Goal: Find specific page/section: Find specific page/section

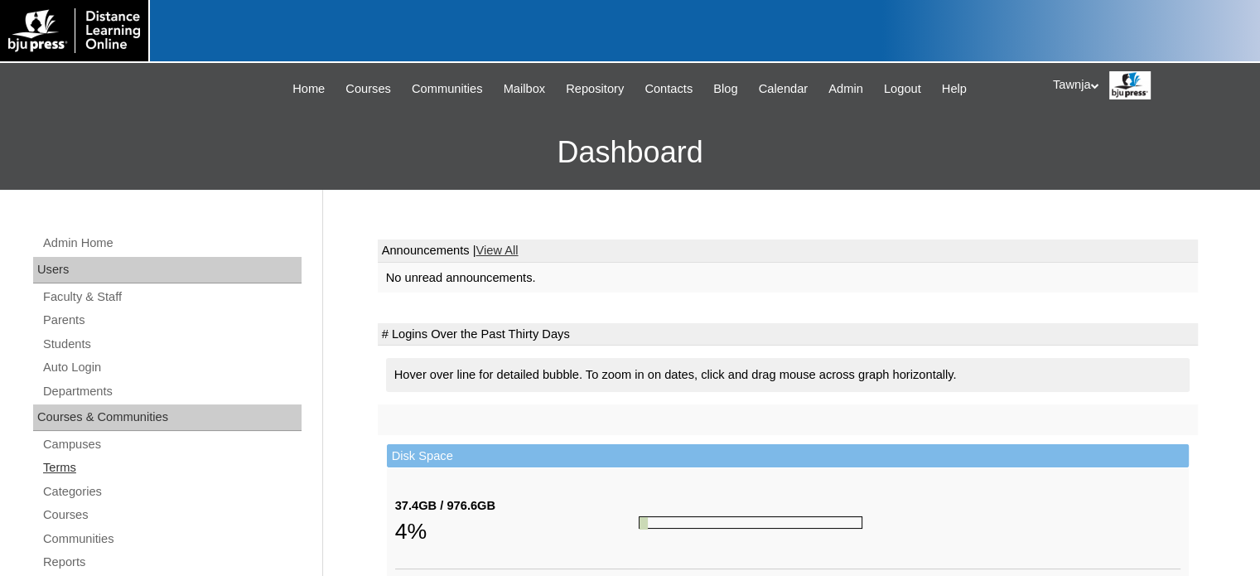
click at [62, 465] on link "Terms" at bounding box center [171, 467] width 260 height 21
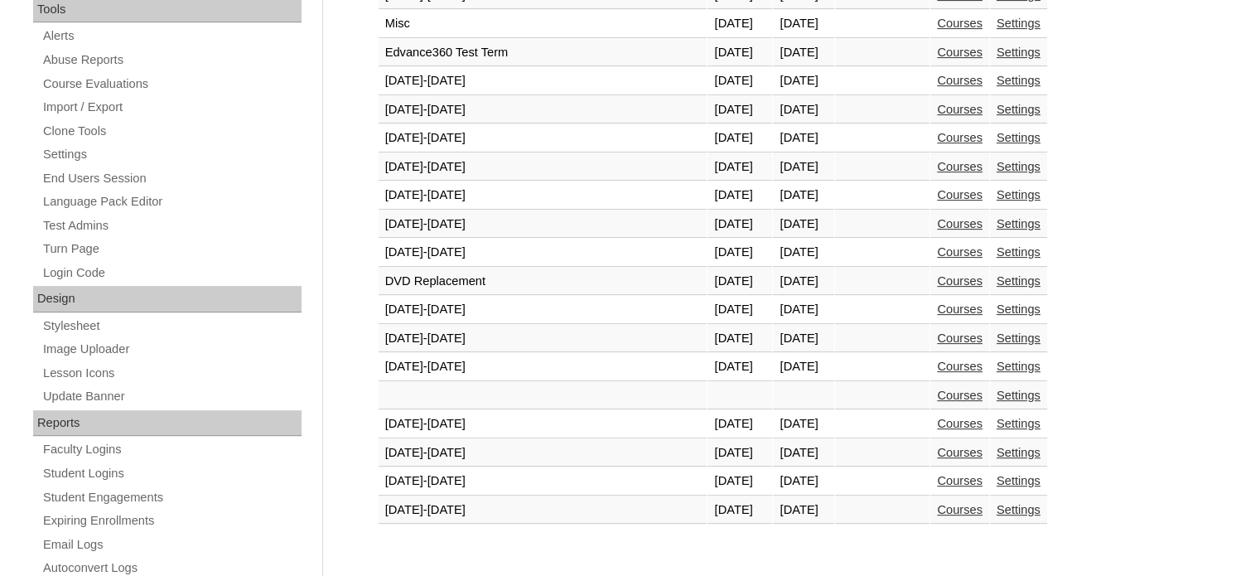
scroll to position [580, 0]
click at [937, 502] on link "Courses" at bounding box center [960, 508] width 46 height 13
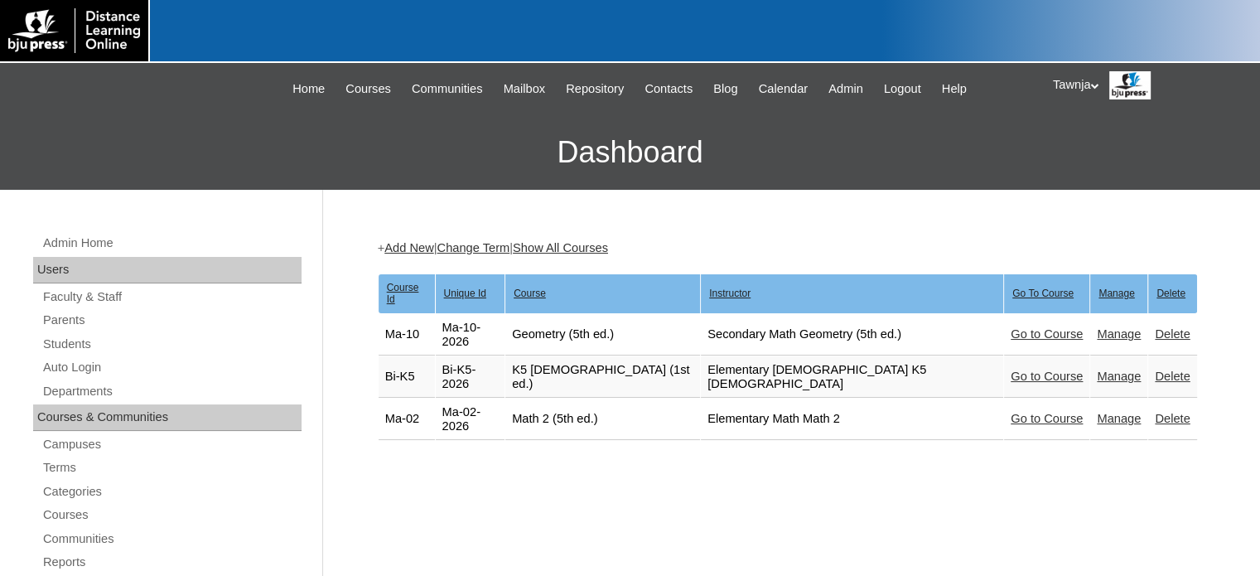
click at [1010, 412] on link "Go to Course" at bounding box center [1046, 418] width 72 height 13
